Goal: Navigation & Orientation: Find specific page/section

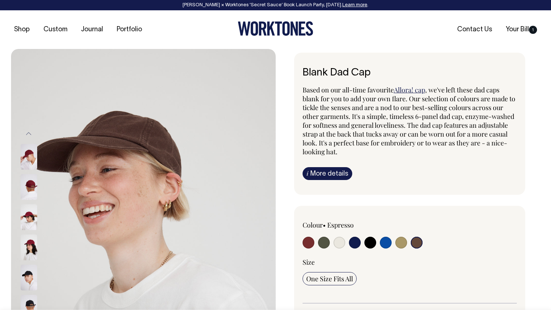
select select "Espresso"
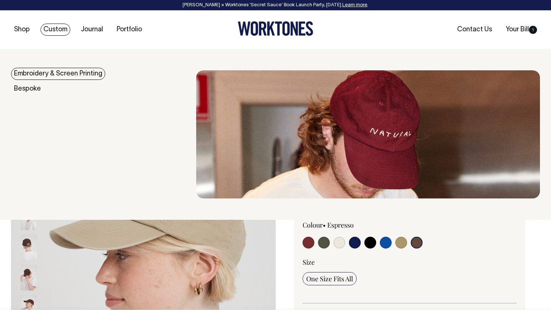
click at [46, 73] on link "Embroidery & Screen Printing" at bounding box center [58, 74] width 94 height 12
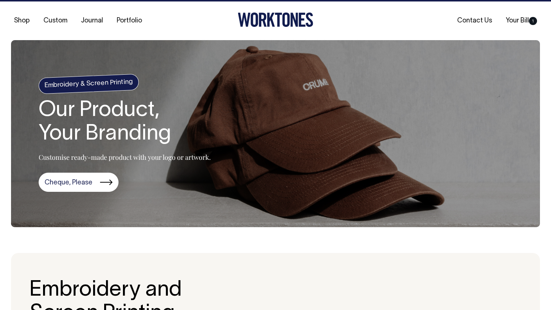
scroll to position [9, 0]
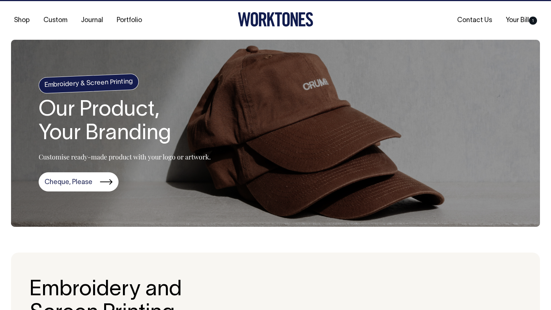
click at [285, 91] on section "Embroidery & Screen Printing Our Product, Your Branding Customise ready-made pr…" at bounding box center [275, 133] width 529 height 187
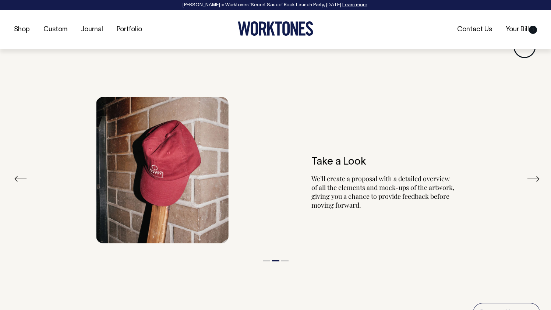
scroll to position [807, 0]
click at [531, 179] on button "Next" at bounding box center [533, 178] width 13 height 11
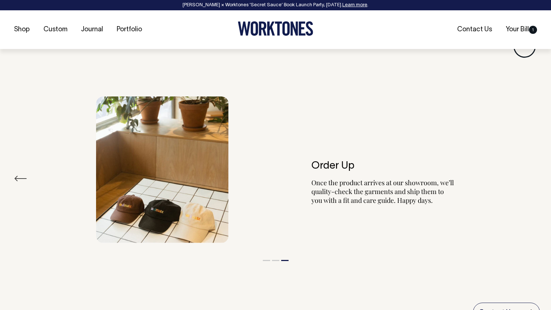
click at [531, 179] on div "Order Up Once the product arrives at our showroom, we’ll quality-check the garm…" at bounding box center [275, 169] width 529 height 169
click at [15, 174] on div "Order Up Once the product arrives at our showroom, we’ll quality-check the garm…" at bounding box center [275, 169] width 529 height 169
click at [20, 176] on button "Previous" at bounding box center [20, 178] width 13 height 11
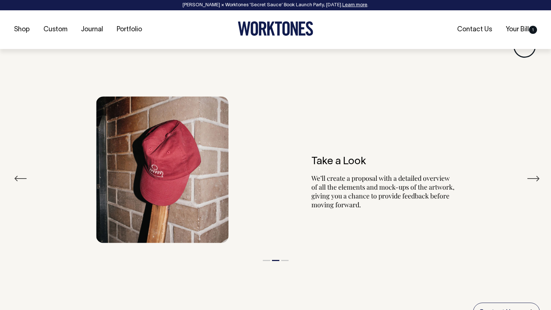
click at [20, 176] on button "Previous" at bounding box center [20, 178] width 13 height 11
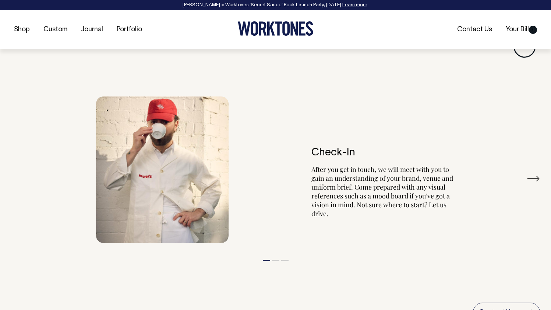
click at [20, 176] on div "Check-In After you get in touch, we will meet with you to gain an understanding…" at bounding box center [275, 169] width 529 height 169
click at [532, 177] on button "Next" at bounding box center [533, 178] width 13 height 11
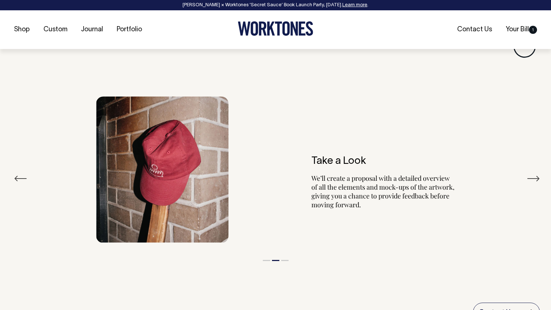
click at [532, 177] on button "Next" at bounding box center [533, 178] width 13 height 11
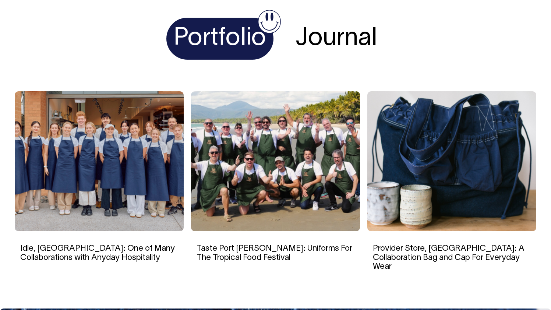
scroll to position [2245, 0]
click at [117, 134] on img at bounding box center [99, 161] width 169 height 140
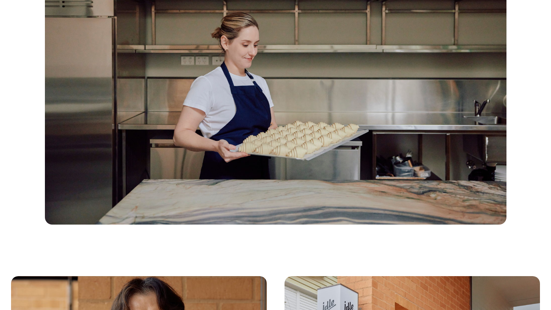
scroll to position [2341, 0]
